Goal: Task Accomplishment & Management: Manage account settings

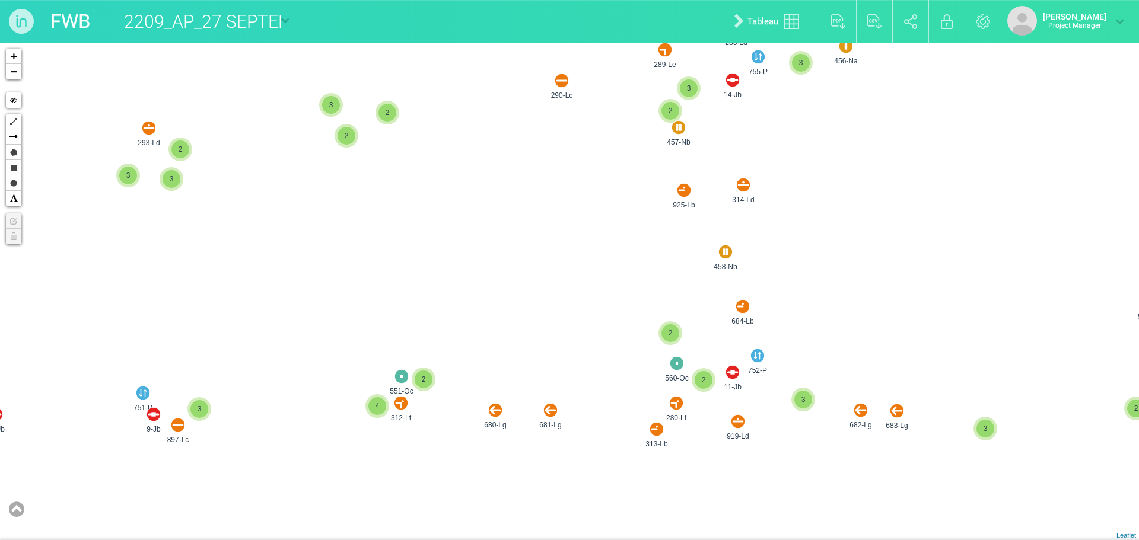
drag, startPoint x: 876, startPoint y: 282, endPoint x: 883, endPoint y: 295, distance: 14.6
click at [882, 295] on div "458-Nb 681-Lg 680-Lg 919-Ld 684-Lb 290-Lc 555-Oa 925-Lb 314-Ld 293-Ld 10-Jb 297…" at bounding box center [569, 292] width 1139 height 498
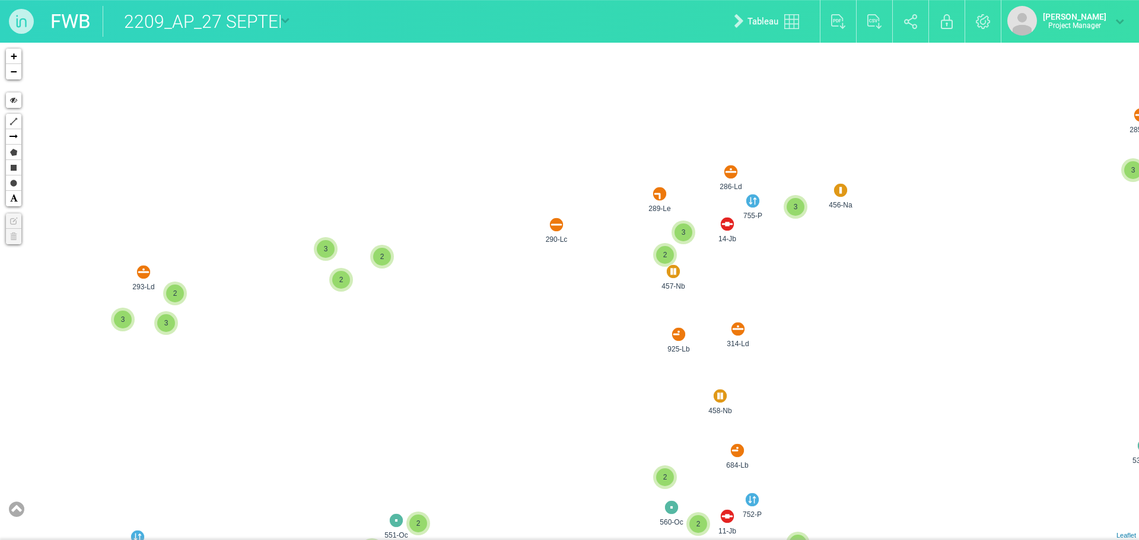
drag, startPoint x: 866, startPoint y: 123, endPoint x: 719, endPoint y: 438, distance: 347.8
click at [717, 442] on div "290-Lc 925-Lb 314-Ld 456-Na 289-Le 755-P 286-Ld 14-Jb 457-Nb 2 3 3 2 3 2 4 3 3 …" at bounding box center [569, 292] width 1139 height 498
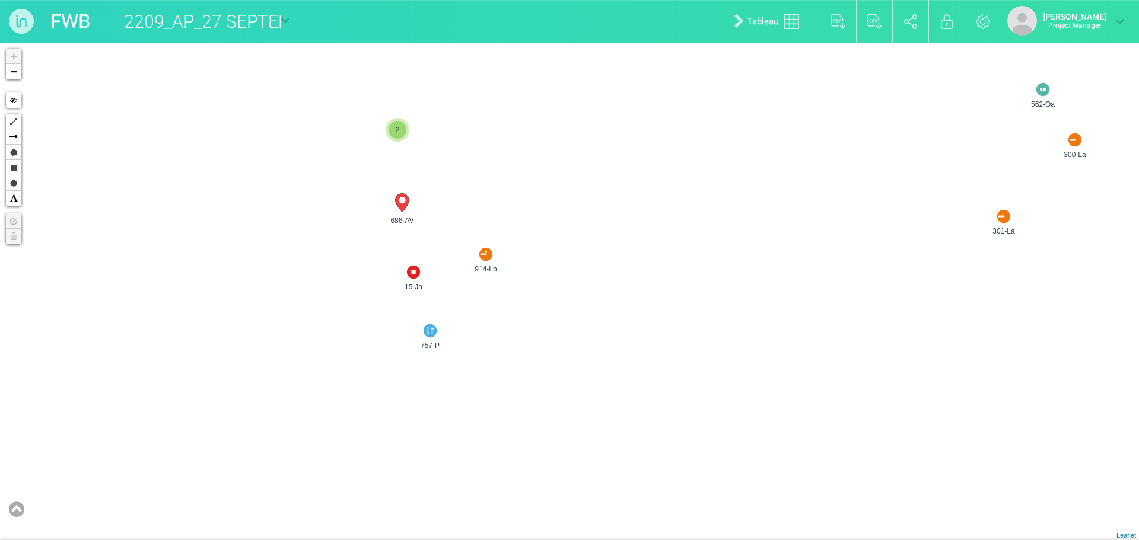
click at [414, 281] on img at bounding box center [413, 272] width 19 height 19
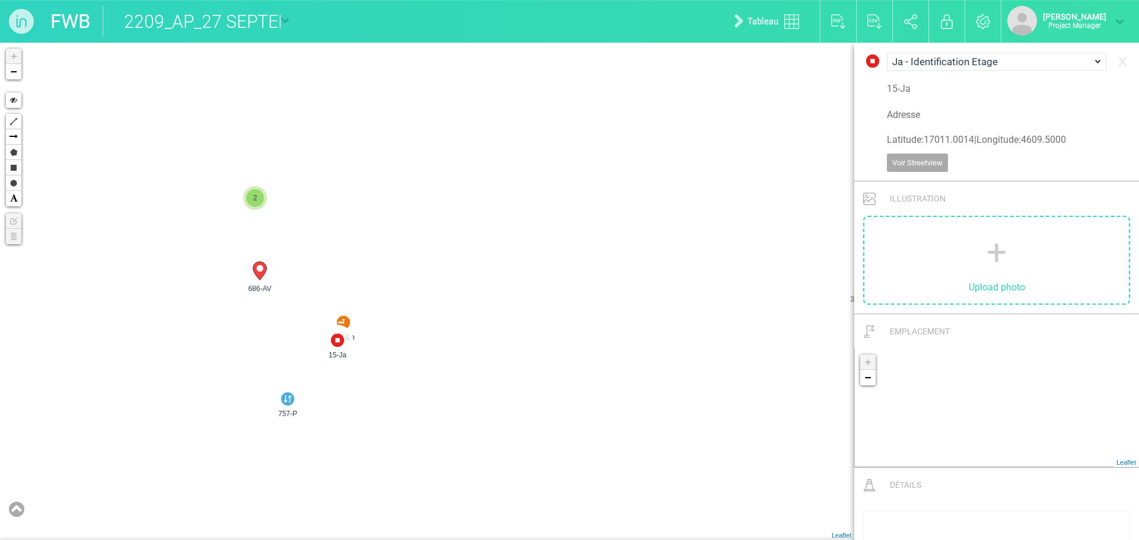
drag, startPoint x: 272, startPoint y: 344, endPoint x: 340, endPoint y: 344, distance: 68.2
click at [345, 339] on span "2" at bounding box center [340, 340] width 18 height 18
click at [355, 337] on img at bounding box center [360, 337] width 19 height 19
select select "15780"
click at [340, 343] on span "2" at bounding box center [340, 340] width 18 height 18
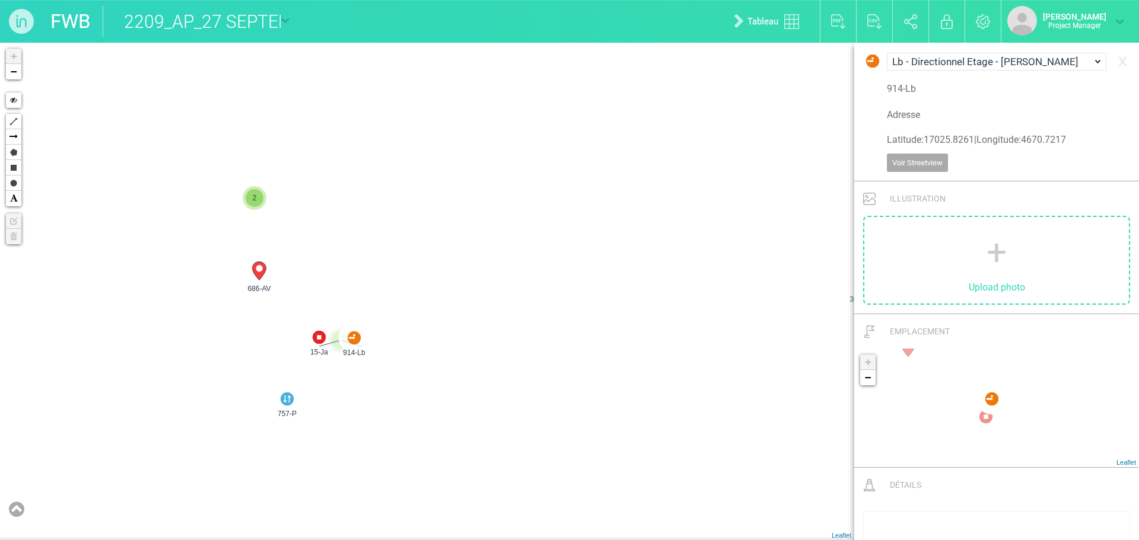
drag, startPoint x: 356, startPoint y: 337, endPoint x: 343, endPoint y: 338, distance: 12.5
click at [387, 250] on div "147-H 300-La 301-La 561-Oa 562-Oa 563-Oa 686-AV 757-P 2 849-Jd 2 + − Hide Polyl…" at bounding box center [427, 292] width 854 height 498
click at [466, 247] on div "147-H 300-La 301-La 561-Oa 562-Oa 563-Oa 686-AV 757-P 2 849-Jd 2 + − Hide Polyl…" at bounding box center [427, 292] width 854 height 498
click at [1121, 68] on link "x" at bounding box center [1122, 61] width 21 height 24
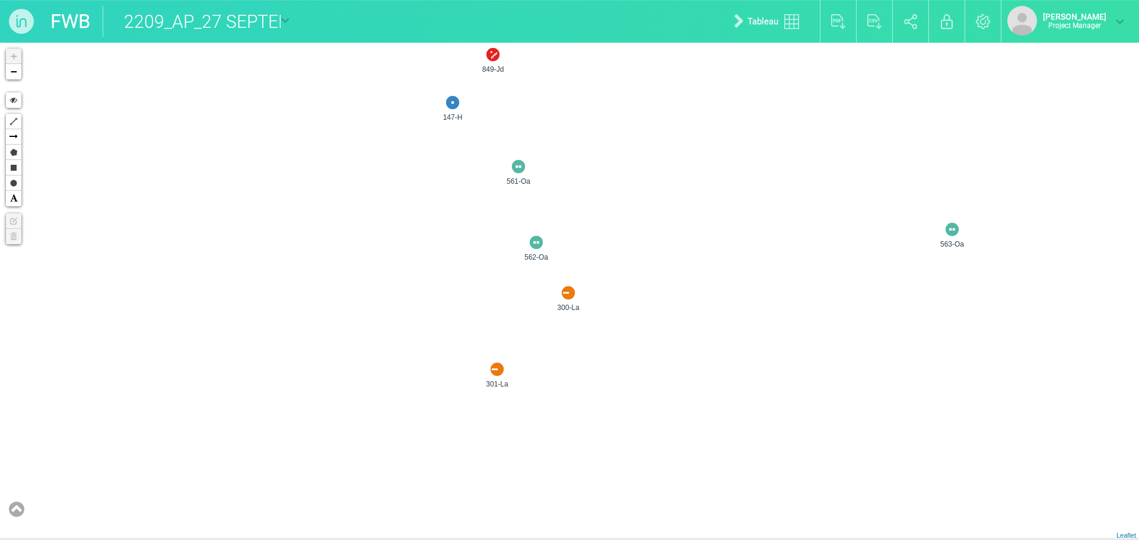
click at [568, 295] on img at bounding box center [568, 292] width 19 height 19
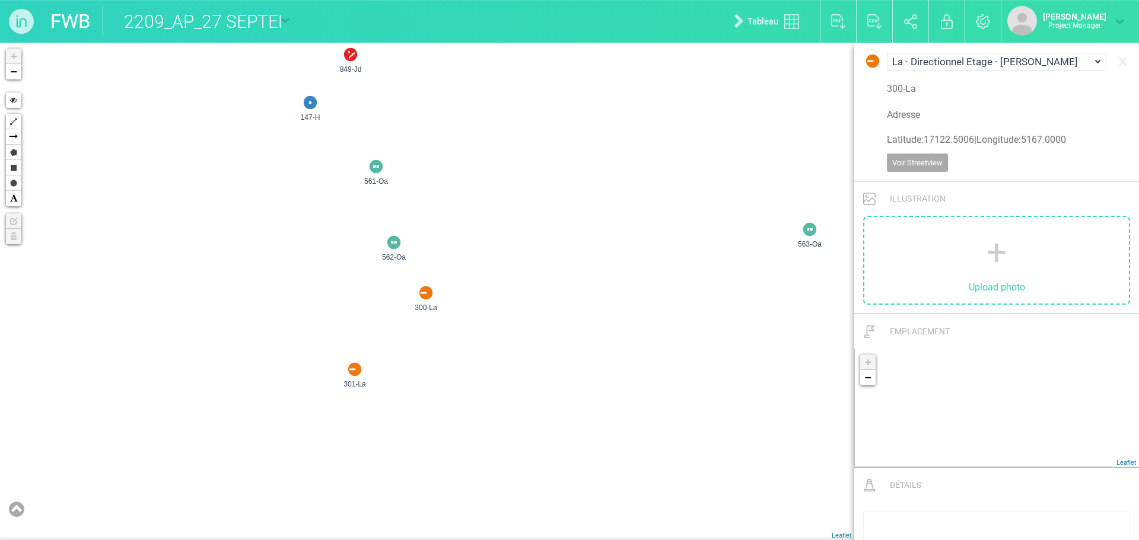
click at [1061, 63] on select "Aa - Identification À Distance - Mat Calicot Ab - Identification à distance - C…" at bounding box center [995, 62] width 219 height 18
click at [886, 53] on select "Aa - Identification À Distance - Mat Calicot Ab - Identification à distance - C…" at bounding box center [995, 62] width 219 height 18
drag, startPoint x: 423, startPoint y: 296, endPoint x: 384, endPoint y: 345, distance: 63.3
click at [358, 375] on img at bounding box center [354, 369] width 19 height 19
select select "15777"
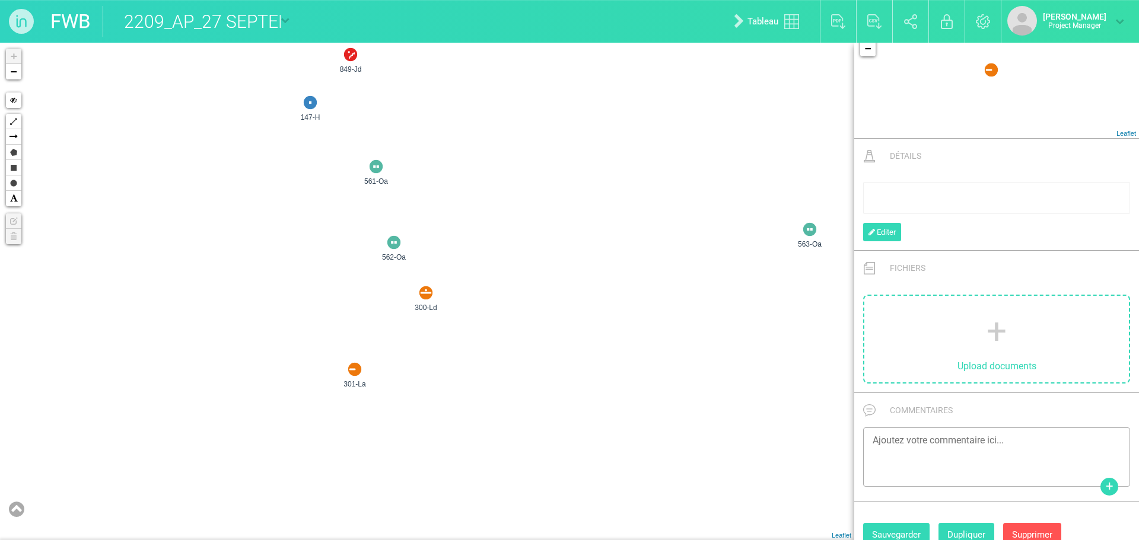
scroll to position [346, 0]
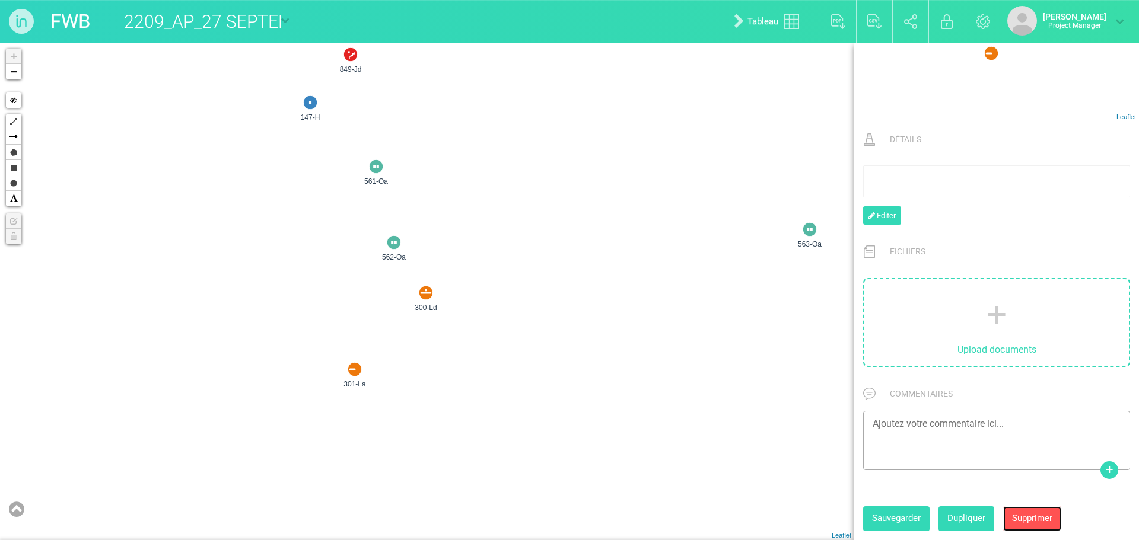
click at [1032, 514] on button "Supprimer" at bounding box center [1032, 518] width 58 height 24
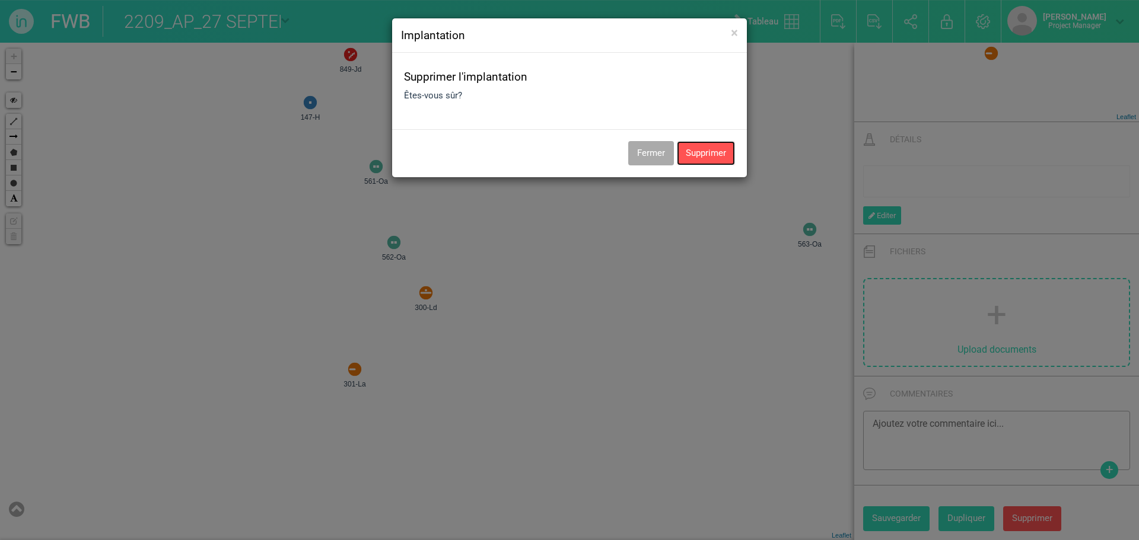
click at [723, 159] on button "Supprimer" at bounding box center [706, 153] width 58 height 24
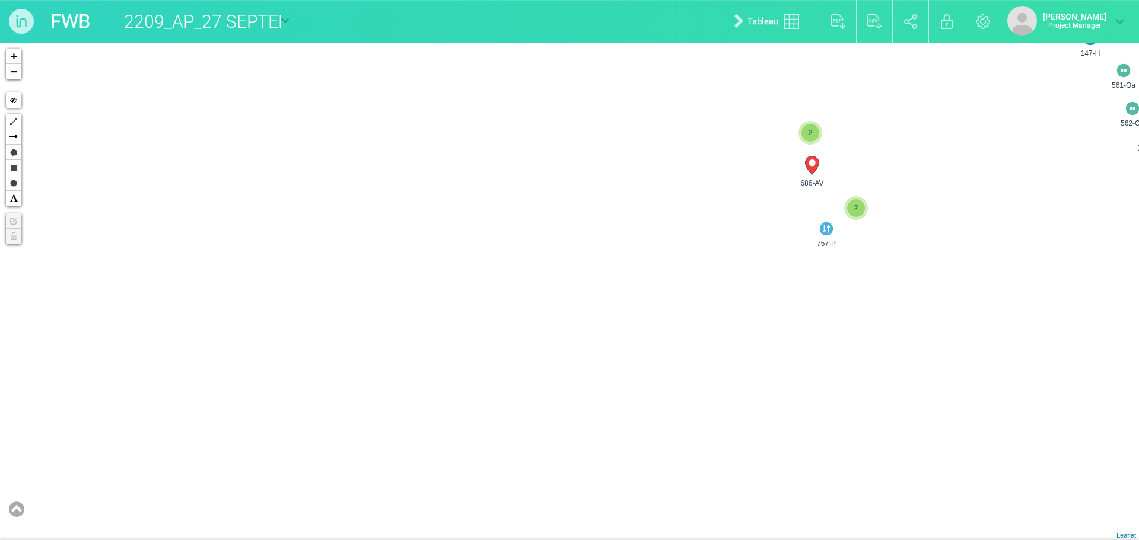
drag, startPoint x: 1035, startPoint y: 192, endPoint x: 879, endPoint y: 229, distance: 160.4
click at [898, 229] on div "563-Oa 290-Lc 685-Lg 456-Na 289-Le 293-Ld 297-Lc 555-Oa 925-Lb 314-Ld 299-Lb 75…" at bounding box center [569, 292] width 1139 height 498
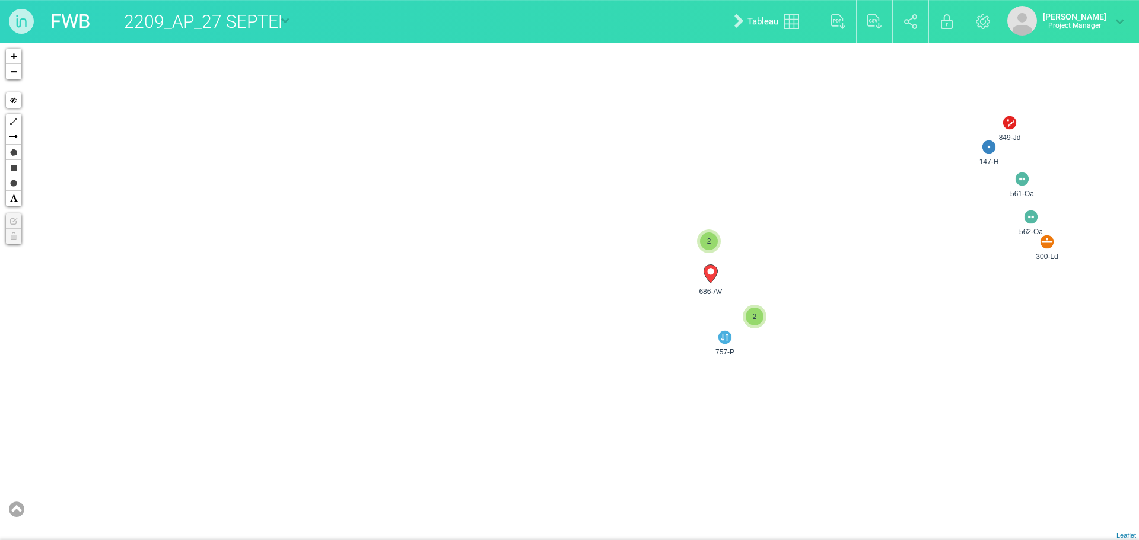
drag, startPoint x: 560, startPoint y: 337, endPoint x: 508, endPoint y: 444, distance: 119.1
click at [521, 455] on div "563-Oa 290-Lc 685-Lg 456-Na 289-Le 293-Ld 925-Lb 314-Ld 754-P 285-Ld 284-Lb 755…" at bounding box center [569, 292] width 1139 height 498
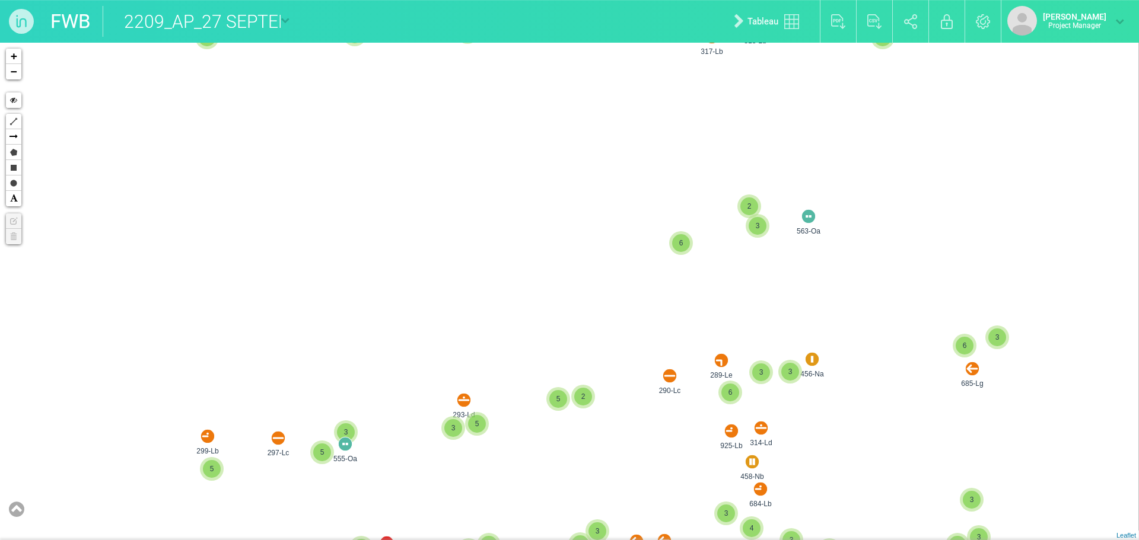
drag, startPoint x: 514, startPoint y: 158, endPoint x: 487, endPoint y: 426, distance: 269.4
click at [488, 414] on div "563-Oa 290-Lc 685-Lg 456-Na 289-Le 754-P 285-Ld 284-Lb 755-P 286-Ld 14-Jb 849-J…" at bounding box center [569, 292] width 1139 height 498
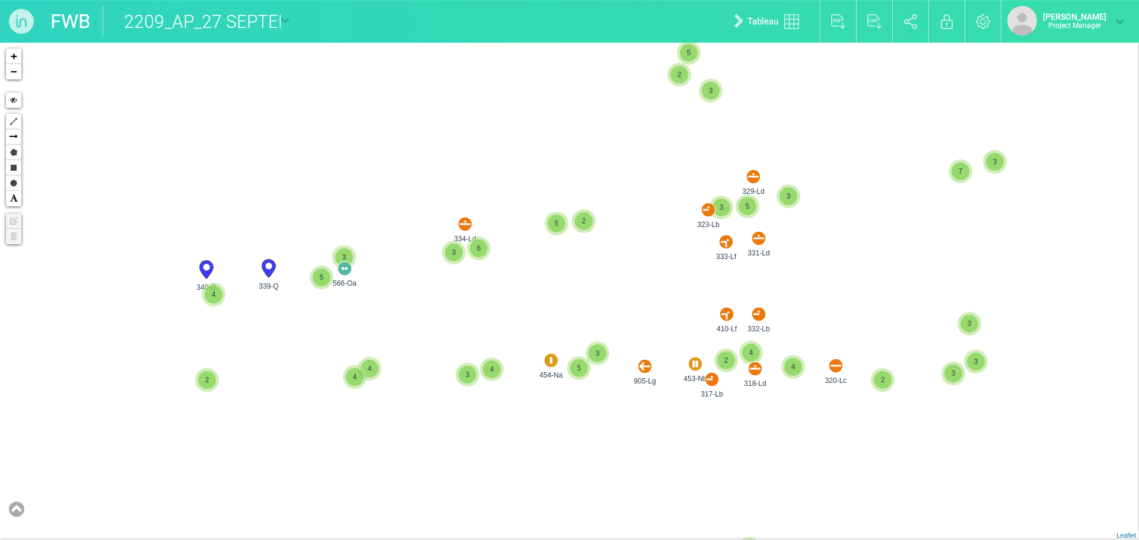
drag, startPoint x: 620, startPoint y: 166, endPoint x: 615, endPoint y: 276, distance: 109.8
click at [615, 272] on div "563-Oa 290-Lc 685-Lg 456-Na 289-Le 320-Lc 453-Nb 317-Lb 318-Ld 905-Lg 454-Na 5 …" at bounding box center [569, 292] width 1139 height 498
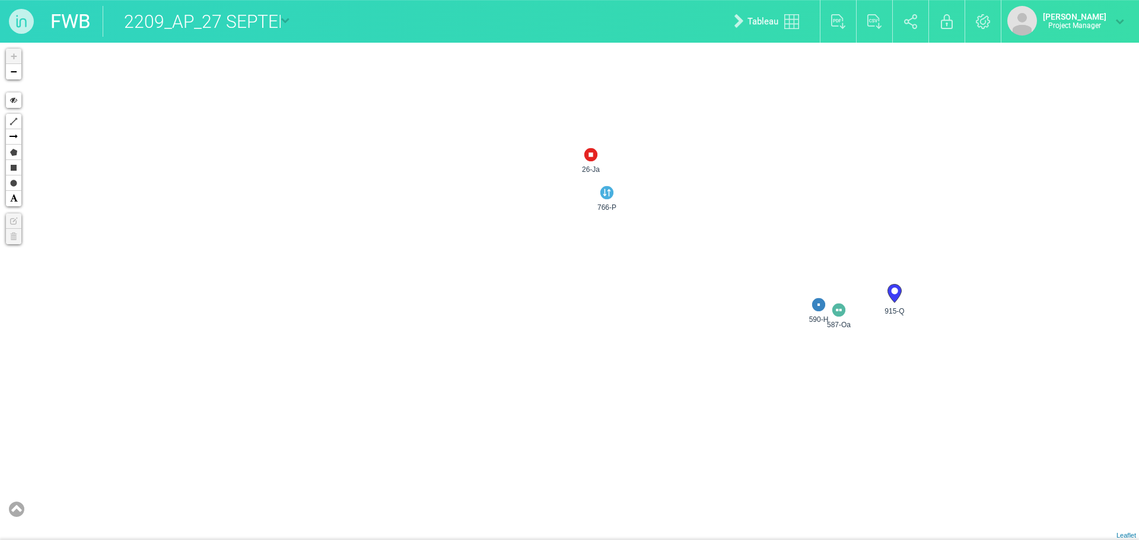
drag, startPoint x: 563, startPoint y: 243, endPoint x: 546, endPoint y: 350, distance: 108.1
click at [546, 352] on div "847-Jd 168-H 2 915-Q 2 412-La 766-P 26-Ja 590-H 587-Oa 2 2 + − Hide Polyline Ar…" at bounding box center [569, 292] width 1139 height 498
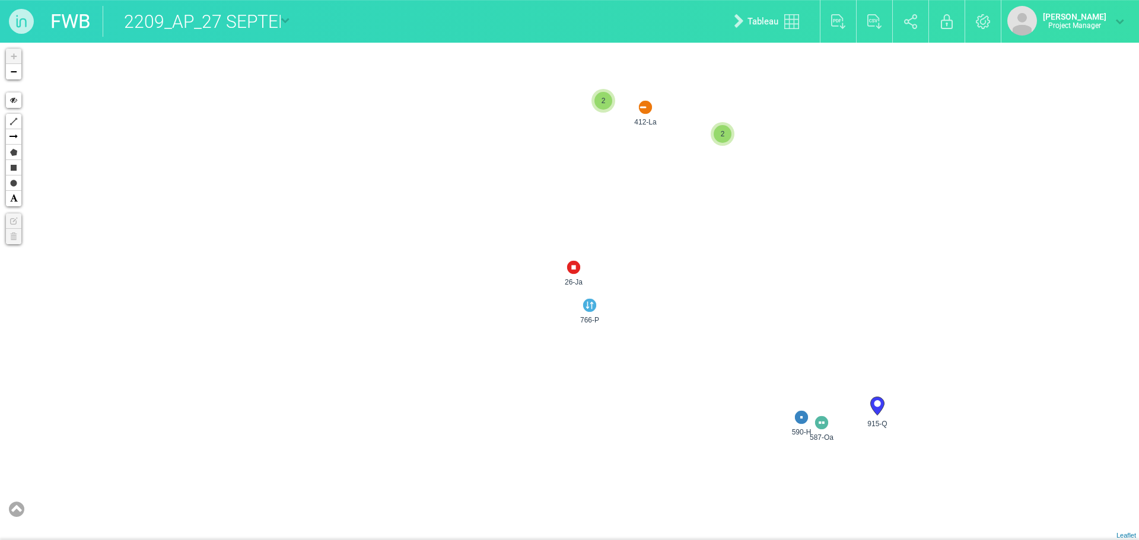
click at [578, 269] on img at bounding box center [573, 267] width 19 height 19
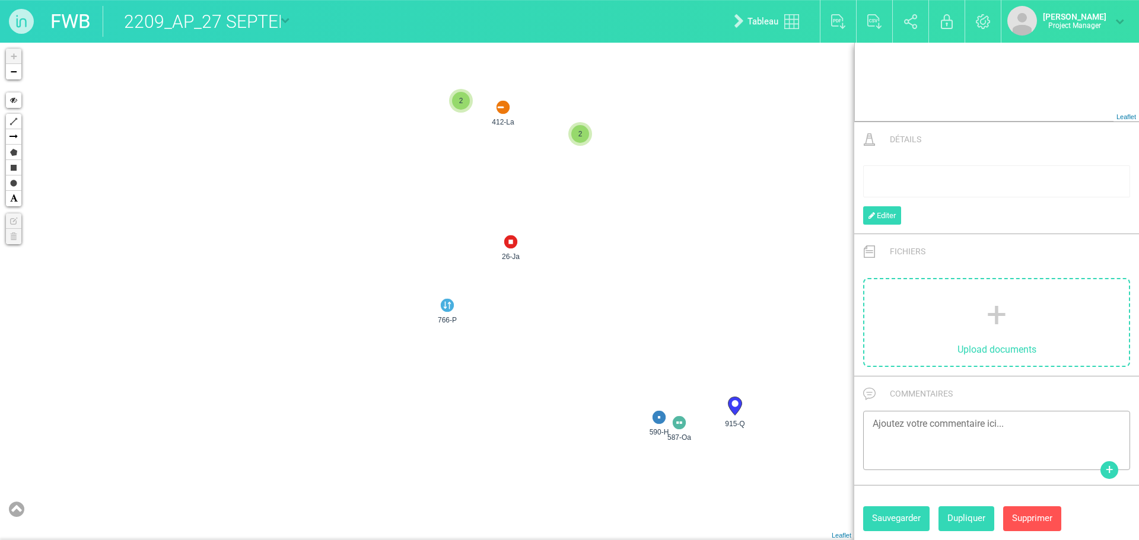
drag, startPoint x: 433, startPoint y: 270, endPoint x: 514, endPoint y: 244, distance: 84.8
click at [453, 314] on img at bounding box center [447, 305] width 19 height 19
select select "15828"
click at [448, 308] on img at bounding box center [447, 305] width 19 height 19
drag, startPoint x: 449, startPoint y: 308, endPoint x: 442, endPoint y: 171, distance: 137.2
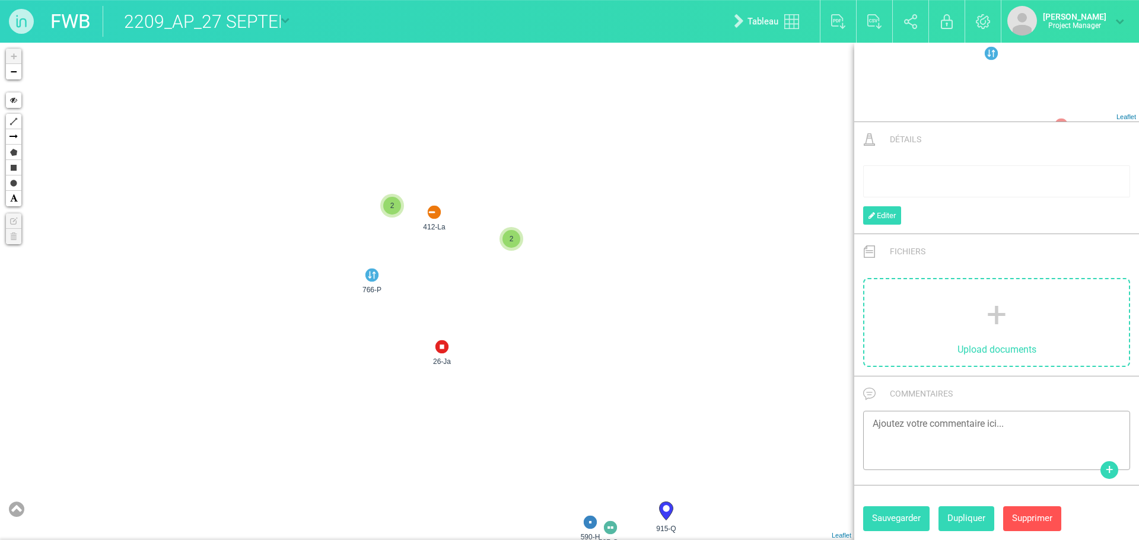
click at [276, 349] on div "26-Ja 168-H 412-La 766-P 847-Jd 915-Q 590-H 587-Oa 2 2 + − Hide Polyline Arrow …" at bounding box center [427, 292] width 854 height 498
click at [272, 355] on div "26-Ja 168-H 412-La 766-P 847-Jd 915-Q 590-H 587-Oa 2 2 + − Hide Polyline Arrow …" at bounding box center [427, 292] width 854 height 498
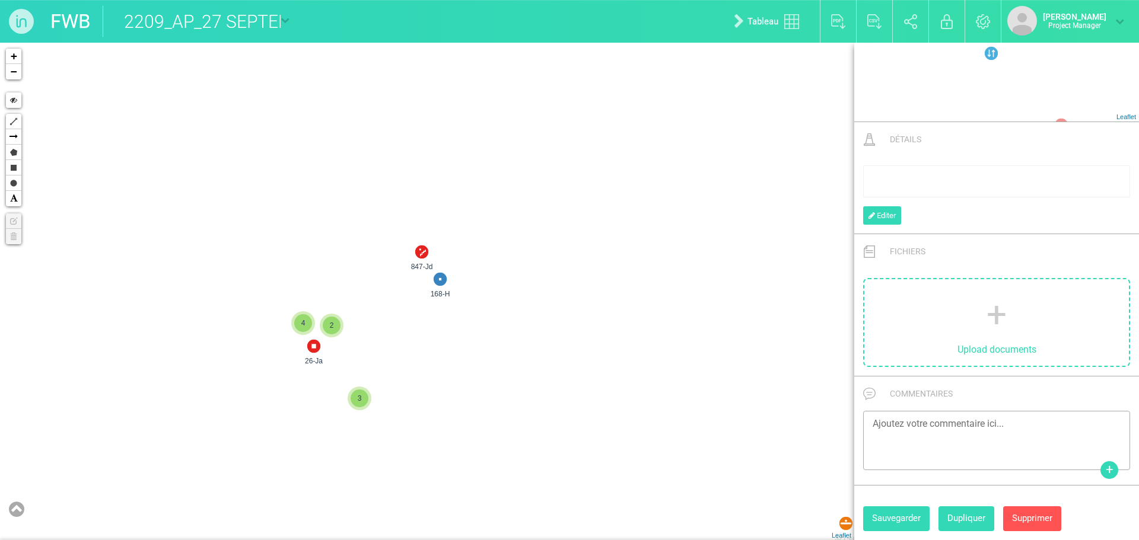
drag, startPoint x: 216, startPoint y: 384, endPoint x: 521, endPoint y: 58, distance: 446.8
click at [441, 190] on div "26-Ja 168-H 847-Jd 2 2 2 3 2 3 3 3 2 2 2 3 2 2 3 3 3 2 4 4 5 4 2 2 3 3 2 2 3 3 …" at bounding box center [427, 292] width 854 height 498
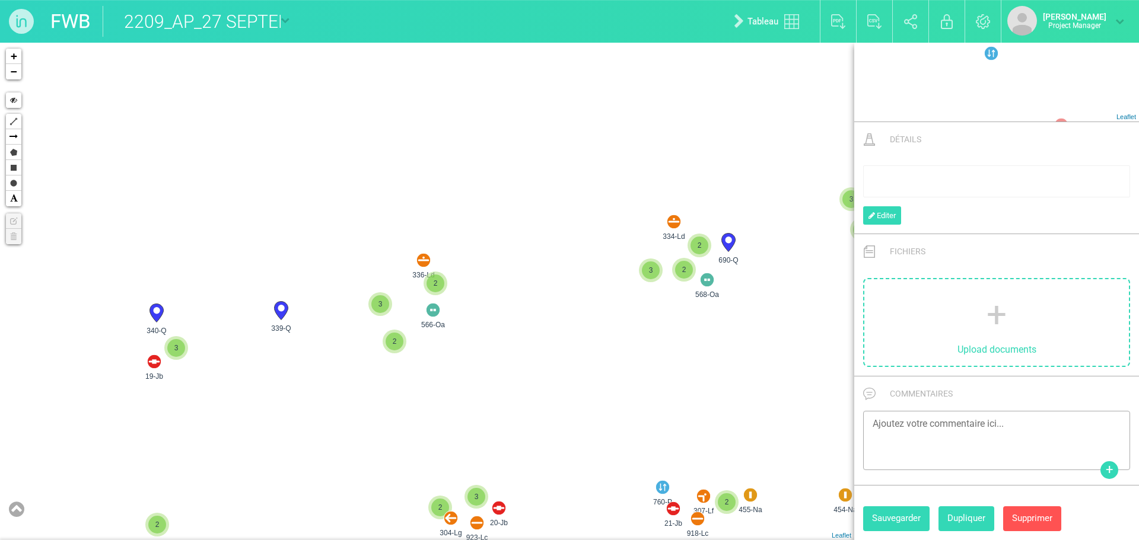
drag, startPoint x: 223, startPoint y: 192, endPoint x: 683, endPoint y: 148, distance: 461.6
click at [694, 142] on div "26-Ja 168-H 847-Jd 2 3 2 2 3 2 4 2 2 3 2 3 3 2 2 2 2 3 3 3 3 3 2 2 2 4 2 4 339-…" at bounding box center [427, 292] width 854 height 498
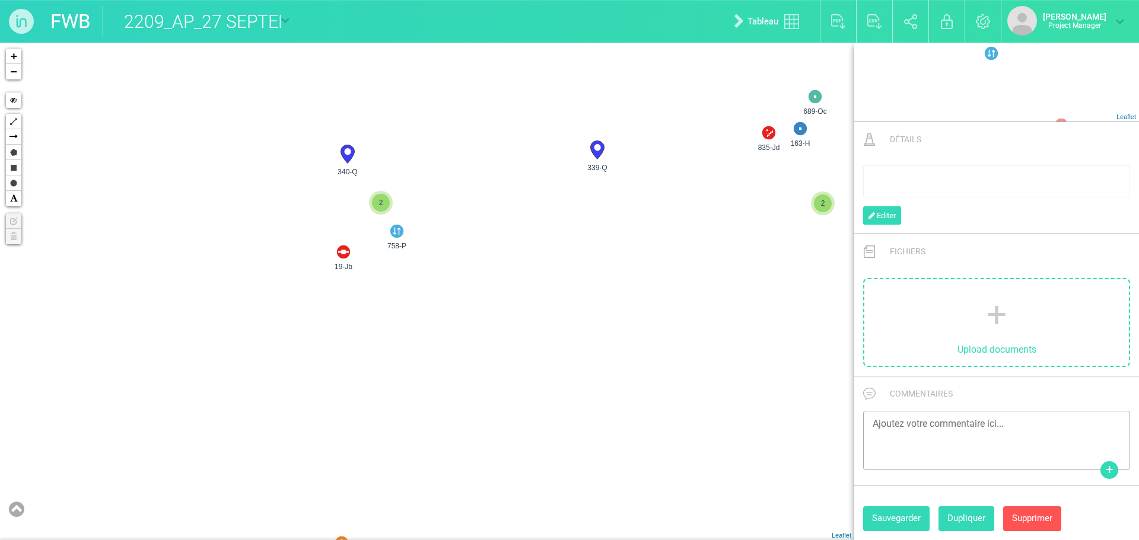
drag, startPoint x: 212, startPoint y: 363, endPoint x: 198, endPoint y: 241, distance: 122.4
click at [199, 243] on div "339-Q 566-Oa 336-Ld 918-Lc 760-P 21-Jb 455-Na 307-Lf 923-Lc 304-Lg 20-Jb 340-Q …" at bounding box center [427, 292] width 854 height 498
